Goal: Find specific page/section: Find specific page/section

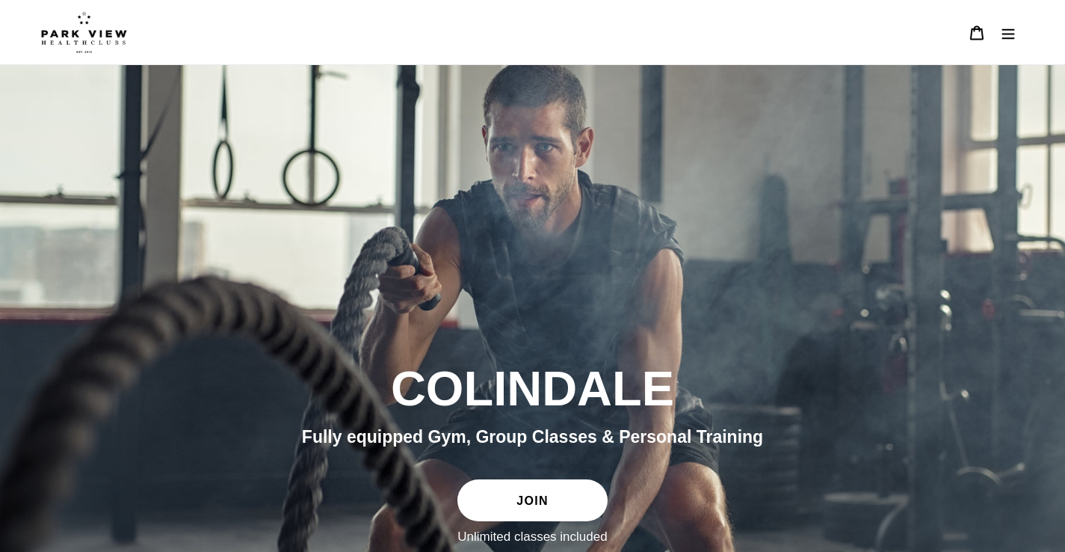
click at [1006, 31] on icon "Menu" at bounding box center [1008, 32] width 15 height 15
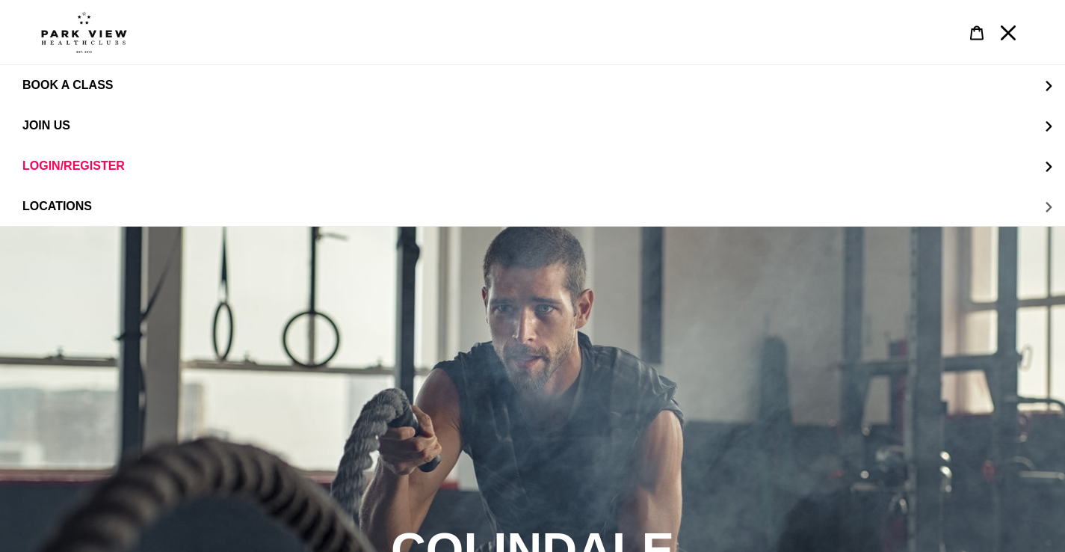
click at [45, 198] on button "LOCATIONS" at bounding box center [532, 206] width 1065 height 40
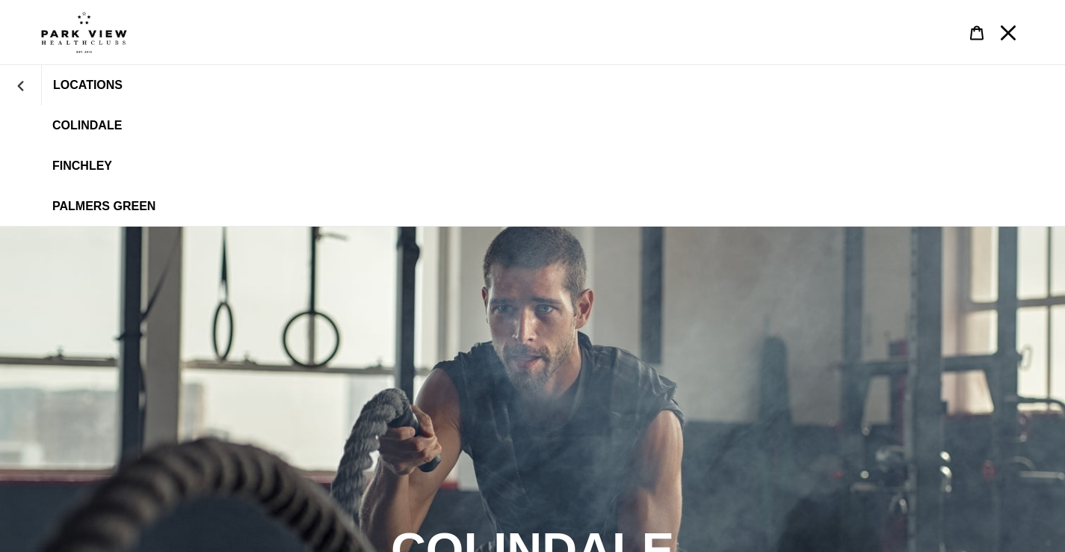
click at [73, 126] on span "Colindale" at bounding box center [87, 125] width 70 height 13
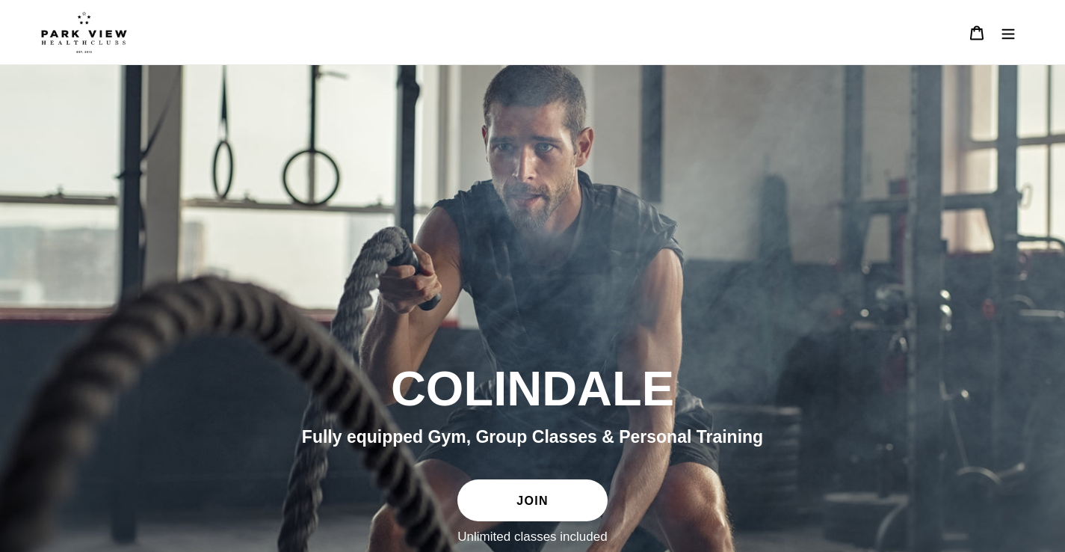
click at [1013, 35] on icon "Menu" at bounding box center [1008, 32] width 15 height 15
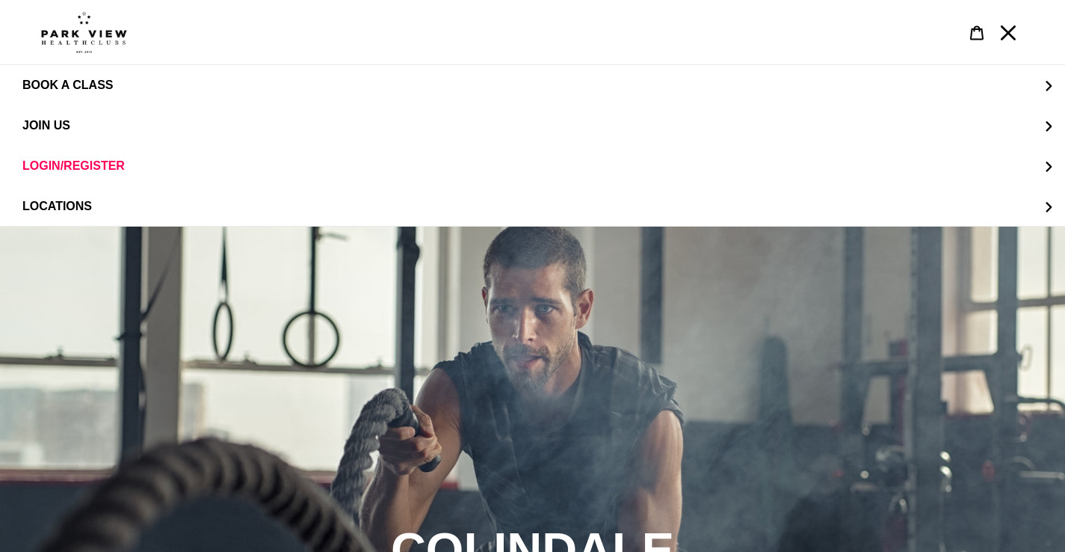
click at [103, 41] on img at bounding box center [84, 32] width 86 height 42
